Goal: Task Accomplishment & Management: Manage account settings

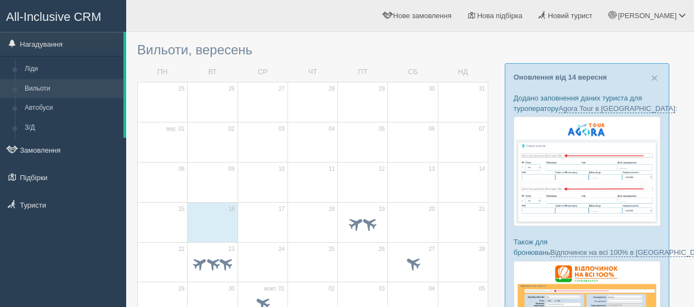
scroll to position [55, 0]
click at [52, 152] on link "Замовлення" at bounding box center [63, 150] width 126 height 24
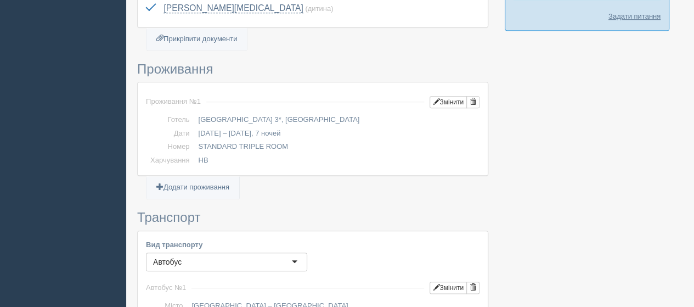
scroll to position [604, 0]
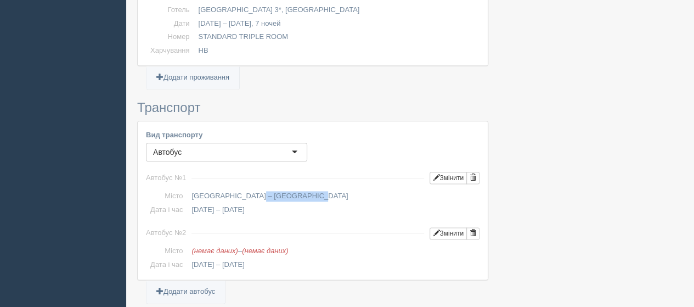
drag, startPoint x: 189, startPoint y: 179, endPoint x: 249, endPoint y: 183, distance: 59.9
click at [249, 189] on td "Київ – Салоніки" at bounding box center [333, 196] width 293 height 14
copy td "Київ – Салоніки"
click at [454, 227] on button "Змінити" at bounding box center [448, 233] width 37 height 12
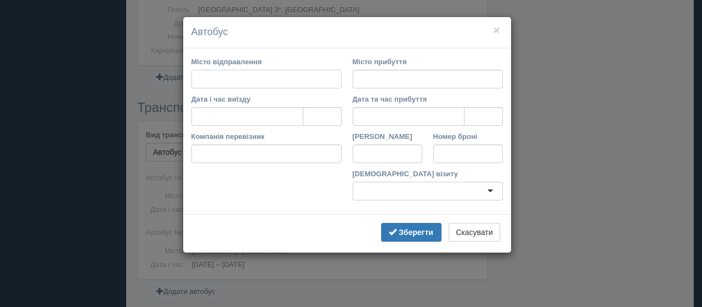
click at [216, 82] on input "Місто відправлення" at bounding box center [267, 79] width 150 height 19
paste input "Київ – Салоніки"
click at [218, 77] on input "Київ – Салоніки" at bounding box center [267, 79] width 150 height 19
click at [370, 77] on input "Місто прибуття" at bounding box center [428, 79] width 150 height 19
type input "Салоніки"
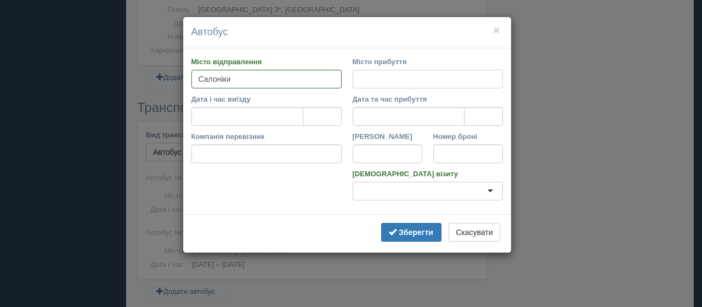
paste input "Київ – Салоніки"
click at [281, 160] on input "Компанія перевізник" at bounding box center [267, 153] width 150 height 19
type input "Київ"
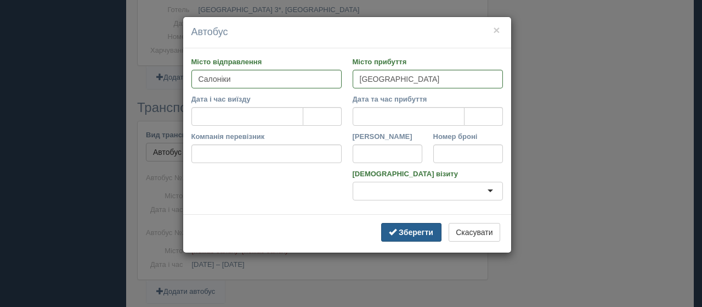
click at [416, 229] on b "Зберегти" at bounding box center [416, 232] width 35 height 9
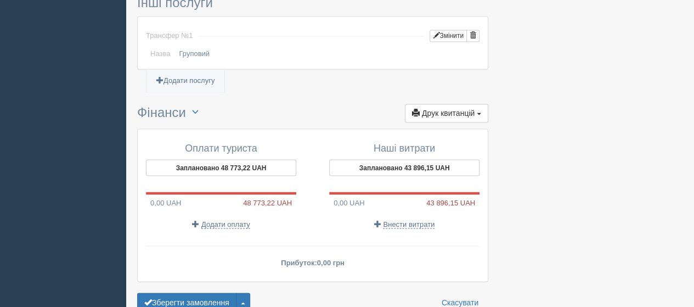
scroll to position [933, 0]
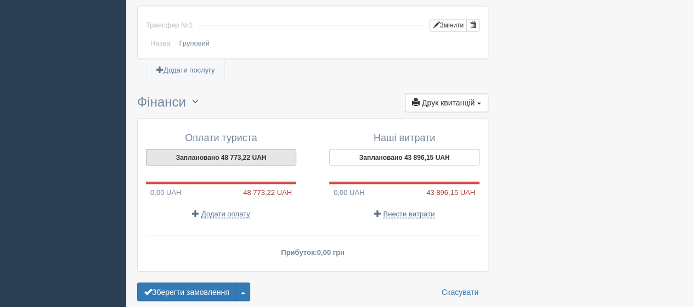
click at [215, 149] on button "Заплановано 48 773,22 UAH" at bounding box center [221, 157] width 150 height 16
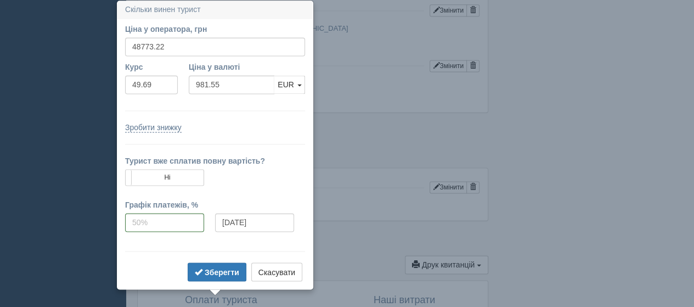
scroll to position [716, 0]
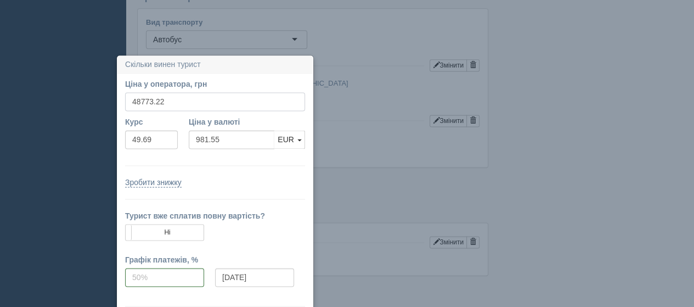
click at [175, 106] on input "48773.22" at bounding box center [215, 101] width 180 height 19
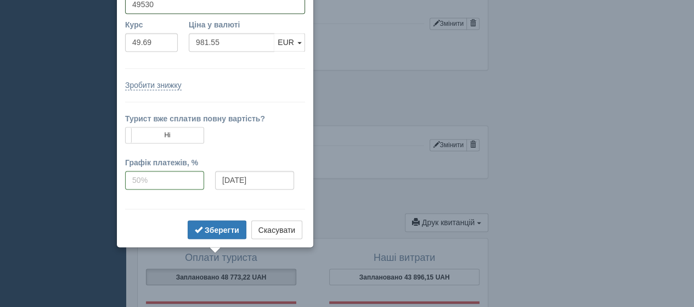
scroll to position [826, 0]
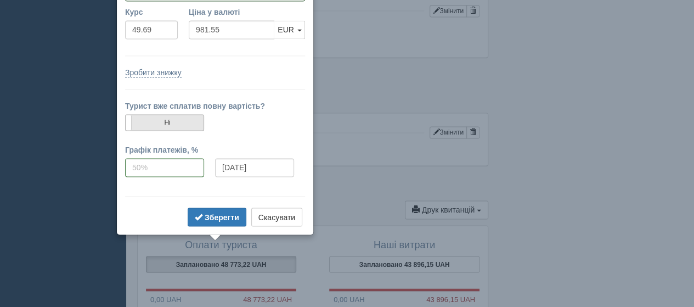
type input "49530"
type input "996.78"
click at [176, 119] on label "Ні" at bounding box center [165, 122] width 78 height 15
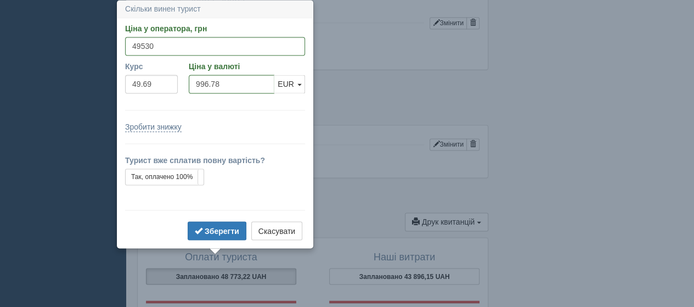
scroll to position [813, 0]
click at [220, 233] on b "Зберегти" at bounding box center [222, 231] width 35 height 9
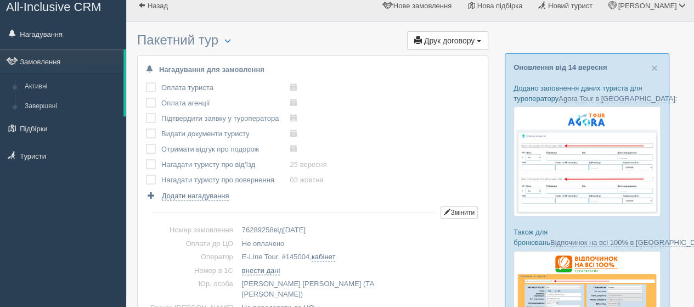
scroll to position [0, 0]
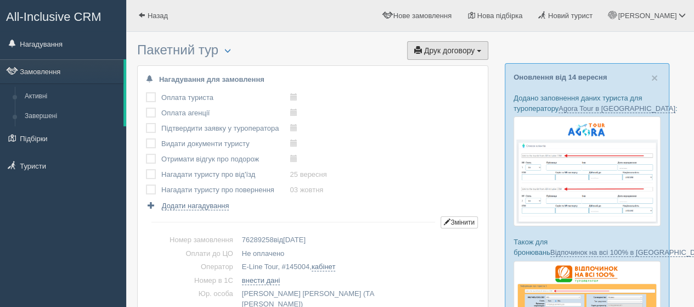
click at [454, 49] on span "Друк договору" at bounding box center [449, 50] width 50 height 9
click at [429, 86] on link "E-Line Tour" at bounding box center [444, 89] width 87 height 18
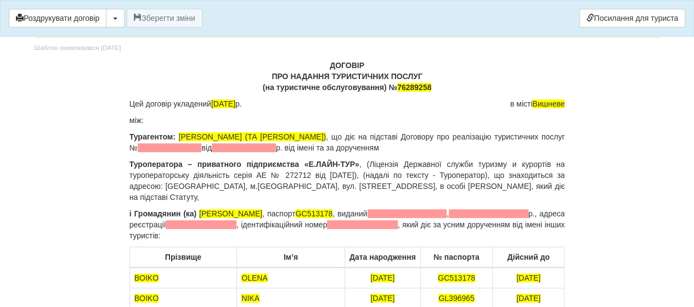
scroll to position [110, 0]
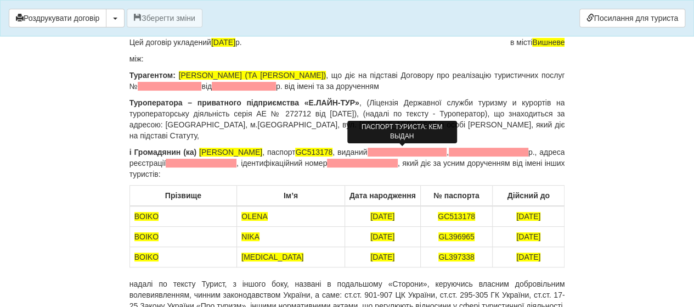
click at [368, 148] on span at bounding box center [408, 152] width 80 height 9
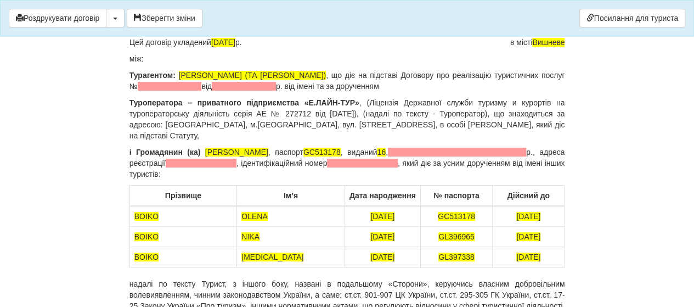
click at [485, 150] on p "і Громадянин (ка) [PERSON_NAME] , паспорт [PASSPORT] , виданий 16 , р., адреса …" at bounding box center [348, 163] width 436 height 33
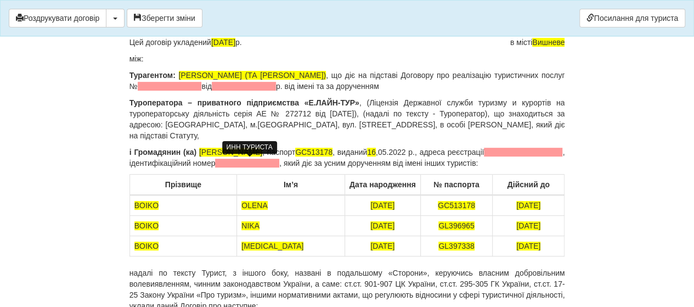
click at [224, 166] on span at bounding box center [247, 163] width 64 height 9
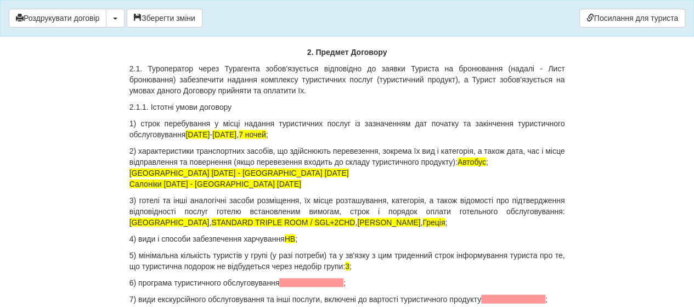
scroll to position [1207, 0]
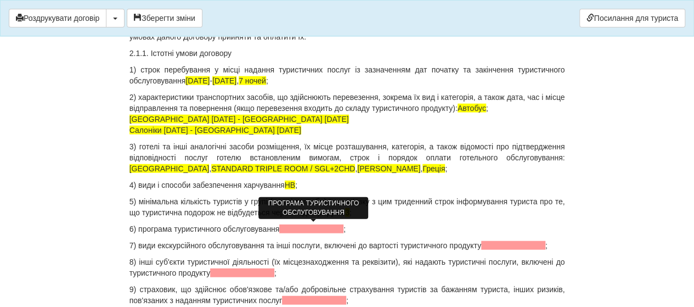
click at [288, 227] on span at bounding box center [311, 228] width 64 height 9
click at [496, 248] on span at bounding box center [513, 245] width 64 height 9
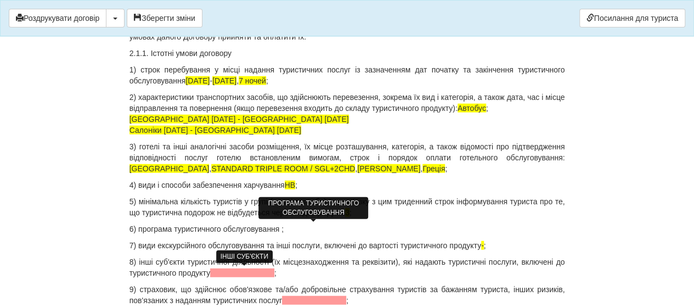
click at [260, 273] on span at bounding box center [242, 272] width 64 height 9
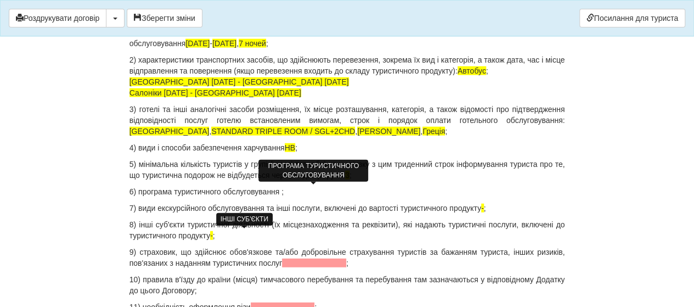
scroll to position [1262, 0]
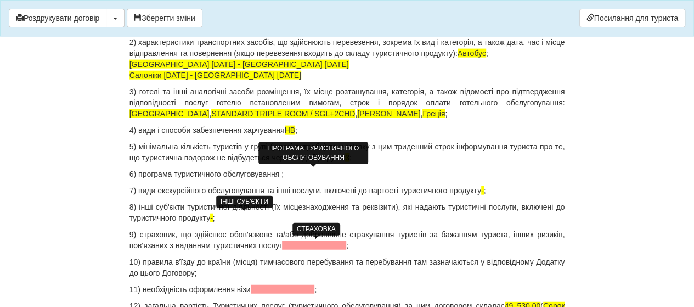
click at [290, 245] on span at bounding box center [314, 245] width 64 height 9
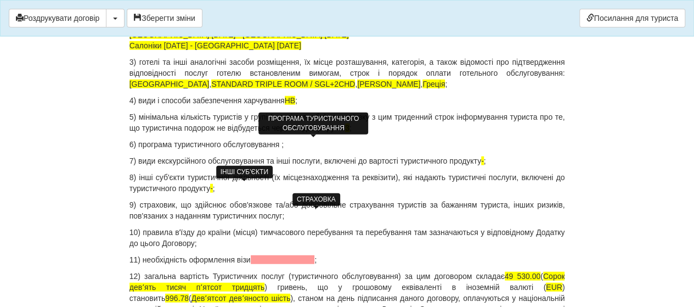
scroll to position [1317, 0]
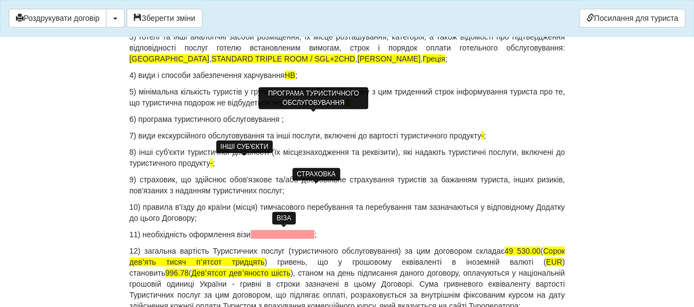
click at [265, 234] on span at bounding box center [283, 234] width 64 height 9
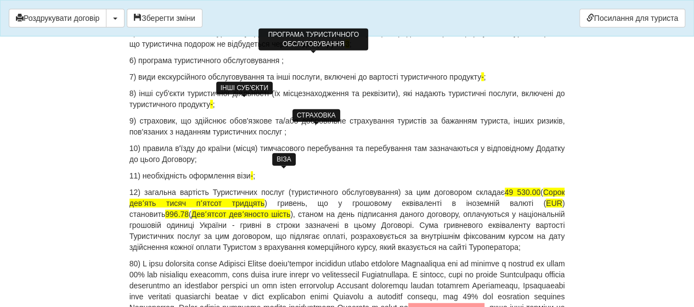
scroll to position [1482, 0]
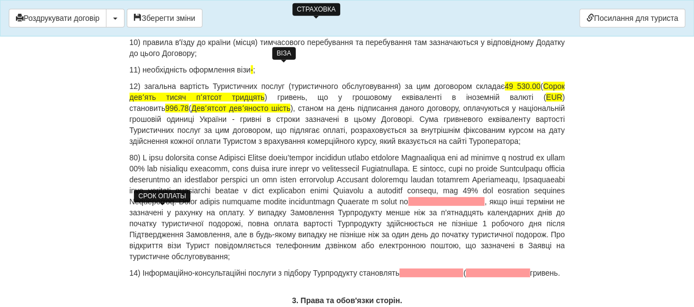
click at [408, 206] on span at bounding box center [446, 201] width 77 height 9
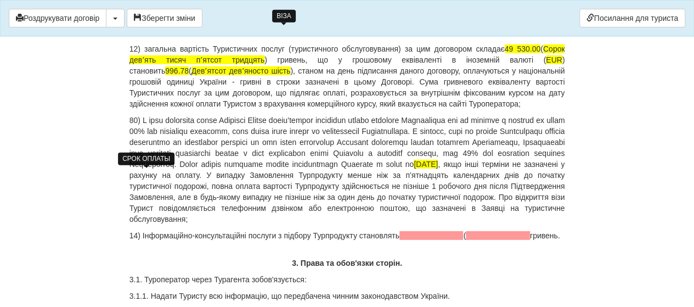
scroll to position [1537, 0]
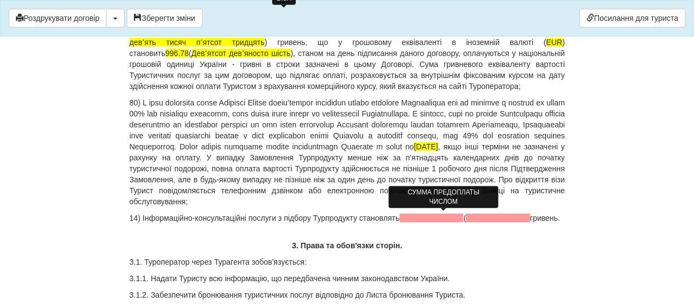
click at [411, 220] on span at bounding box center [432, 217] width 64 height 9
click at [421, 216] on span at bounding box center [436, 217] width 64 height 9
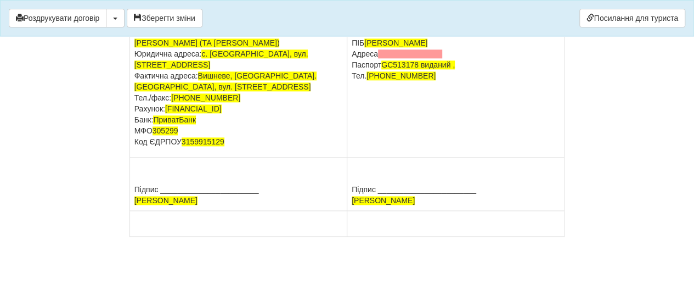
scroll to position [7076, 0]
click at [166, 19] on button "Зберегти зміни" at bounding box center [165, 18] width 76 height 19
